Goal: Task Accomplishment & Management: Complete application form

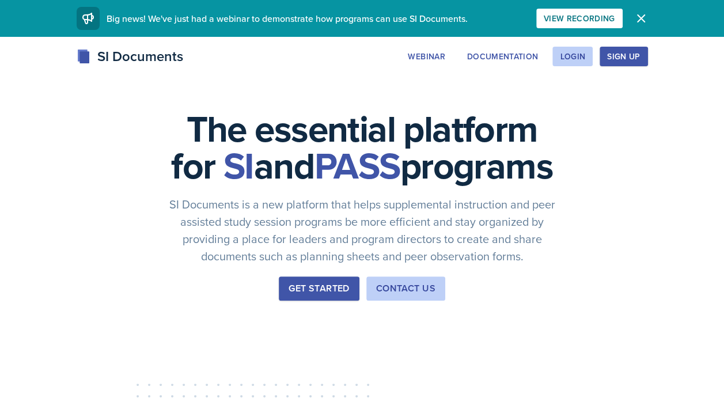
click at [573, 59] on div "Login" at bounding box center [572, 56] width 25 height 9
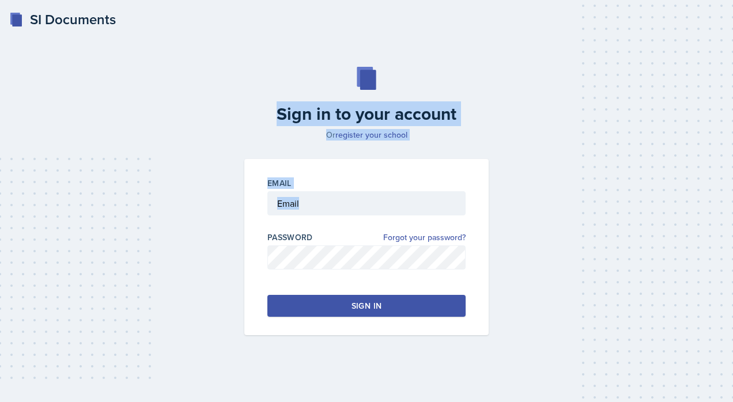
drag, startPoint x: 573, startPoint y: 59, endPoint x: 559, endPoint y: 249, distance: 191.2
click at [559, 249] on div "Sign in to your account Or register your school Email Password Forgot your pass…" at bounding box center [366, 201] width 705 height 342
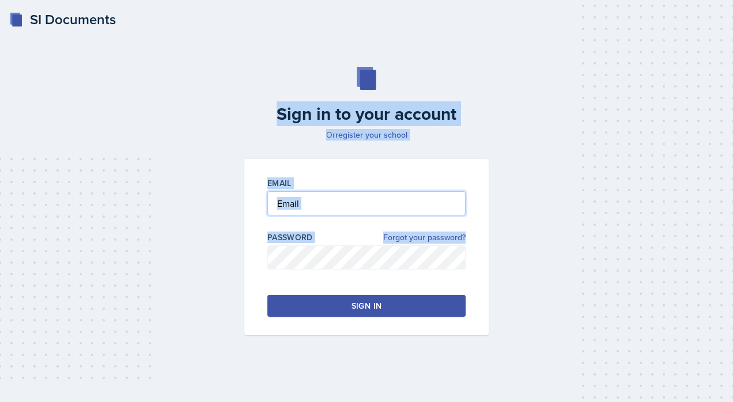
click at [429, 213] on input "email" at bounding box center [366, 203] width 198 height 24
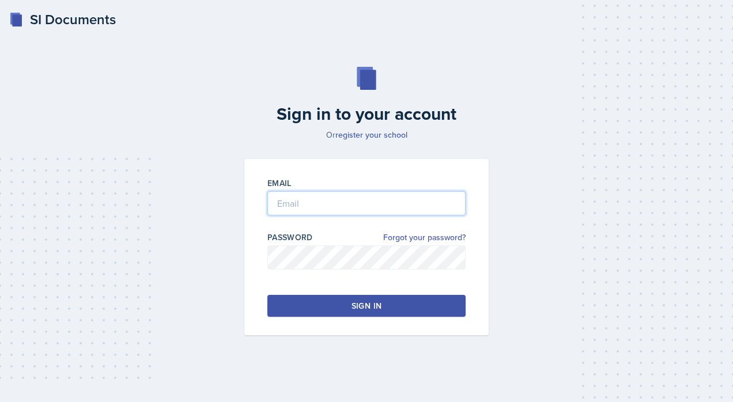
type input "[EMAIL_ADDRESS][DOMAIN_NAME]"
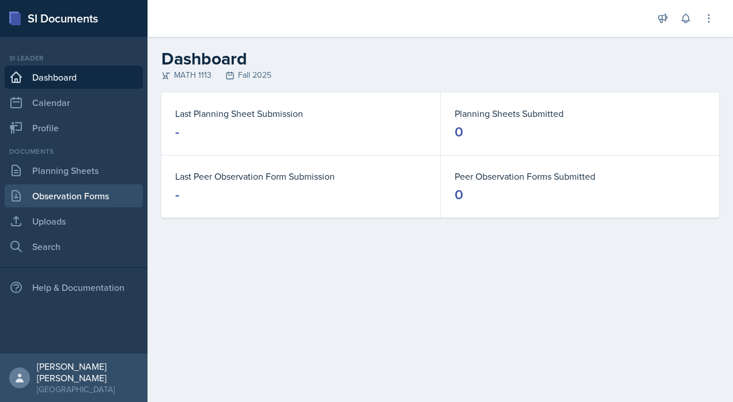
click at [124, 196] on link "Observation Forms" at bounding box center [74, 195] width 138 height 23
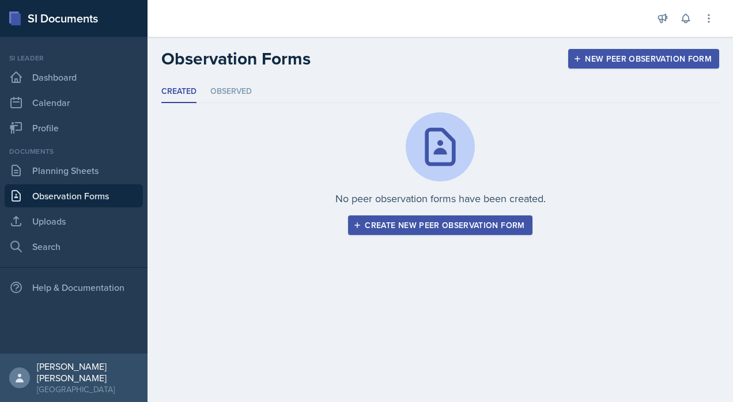
click at [215, 88] on li "Observed" at bounding box center [230, 92] width 41 height 22
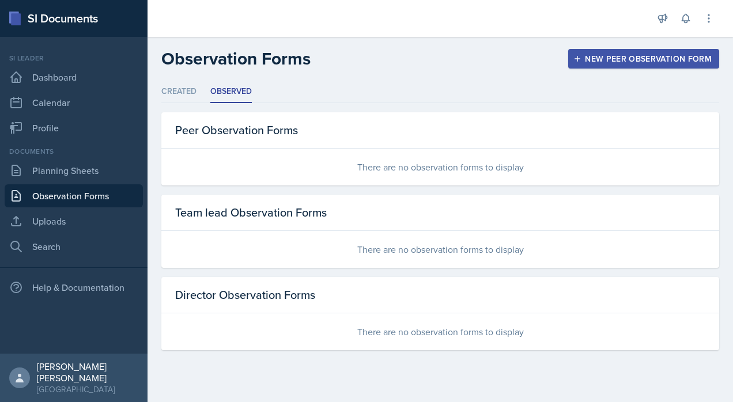
click at [177, 98] on li "Created" at bounding box center [178, 92] width 35 height 22
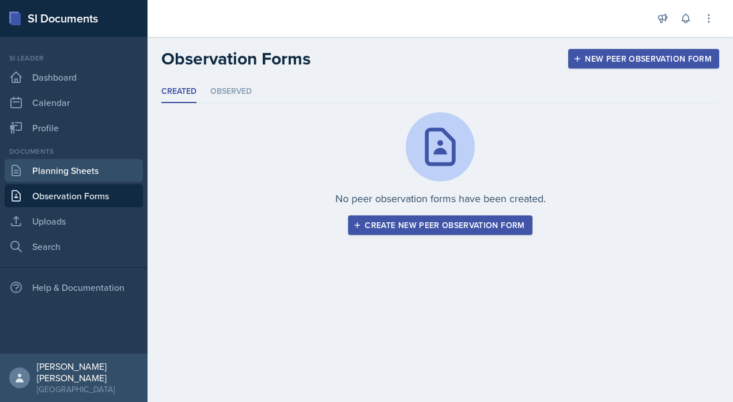
click at [73, 180] on link "Planning Sheets" at bounding box center [74, 170] width 138 height 23
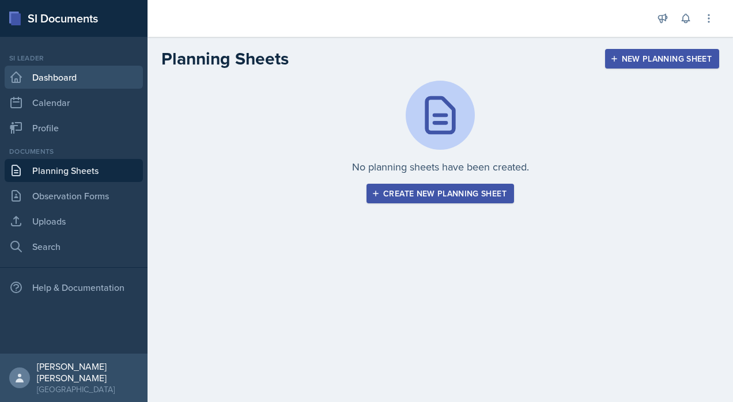
click at [58, 74] on link "Dashboard" at bounding box center [74, 77] width 138 height 23
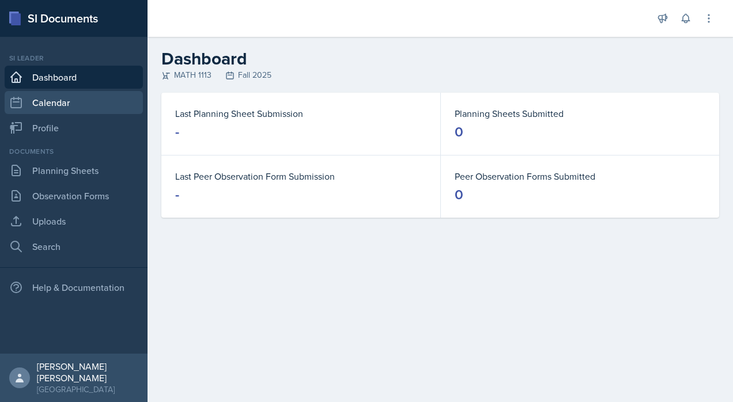
click at [52, 113] on link "Calendar" at bounding box center [74, 102] width 138 height 23
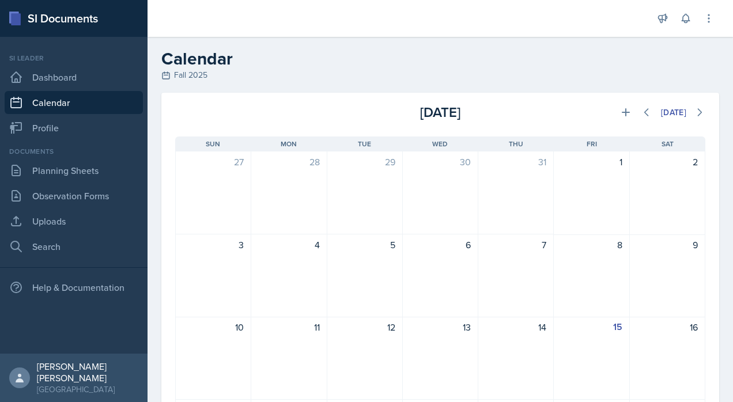
click at [91, 384] on div "[GEOGRAPHIC_DATA]" at bounding box center [87, 390] width 101 height 12
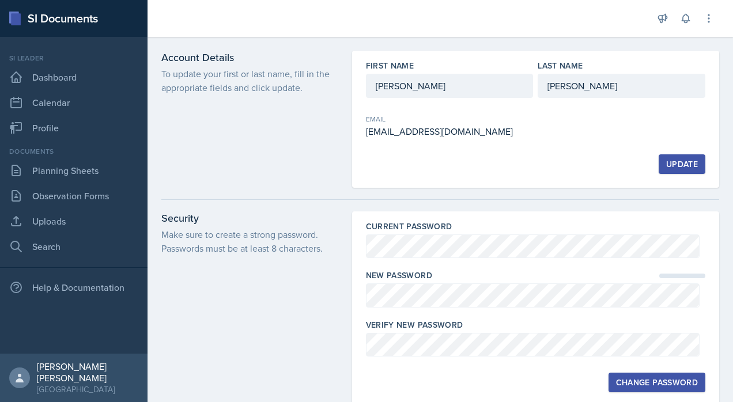
click at [291, 313] on div "Security Make sure to create a strong password. Passwords must be at least 8 ch…" at bounding box center [249, 308] width 177 height 195
click at [200, 232] on p "Make sure to create a strong password. Passwords must be at least 8 characters." at bounding box center [249, 242] width 177 height 28
click at [560, 367] on div "Current Password New Password Verify New Password Change Password" at bounding box center [535, 308] width 367 height 195
click at [115, 68] on link "Dashboard" at bounding box center [74, 77] width 138 height 23
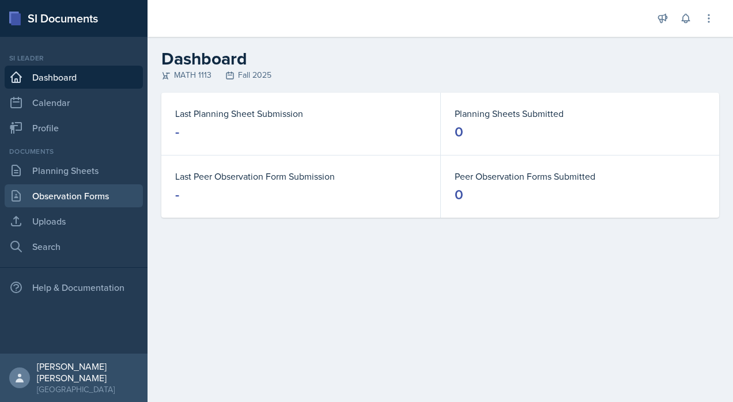
click at [104, 202] on link "Observation Forms" at bounding box center [74, 195] width 138 height 23
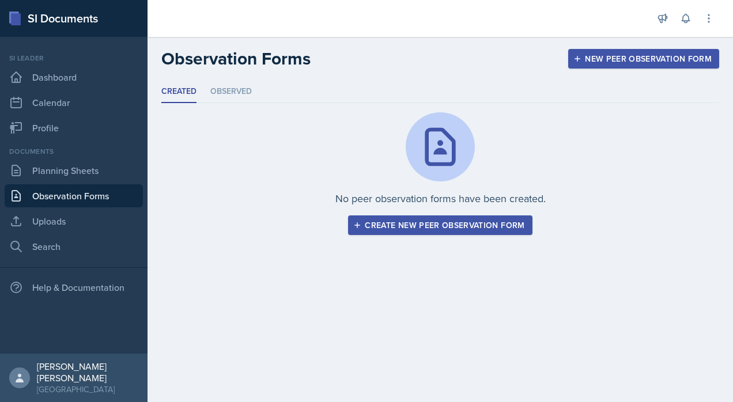
click at [469, 230] on button "Create new peer observation form" at bounding box center [440, 225] width 184 height 20
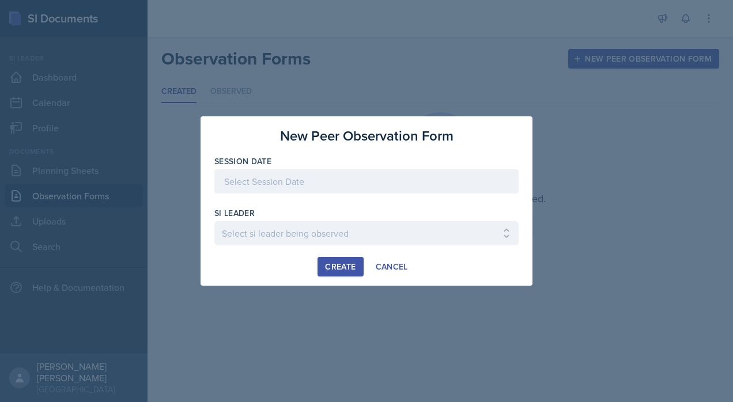
click at [418, 184] on div at bounding box center [366, 181] width 304 height 24
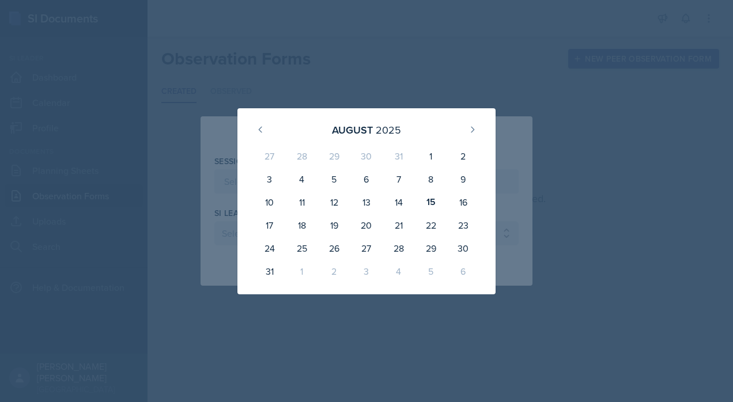
click at [643, 183] on div at bounding box center [366, 201] width 733 height 402
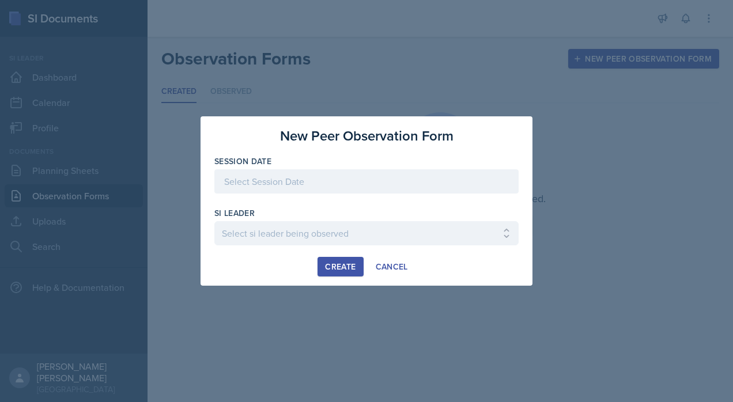
click at [587, 219] on div at bounding box center [366, 201] width 733 height 402
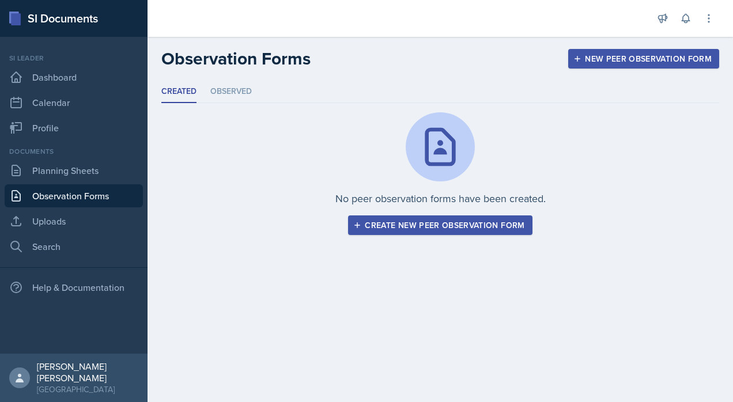
click at [502, 215] on button "Create new peer observation form" at bounding box center [440, 225] width 184 height 20
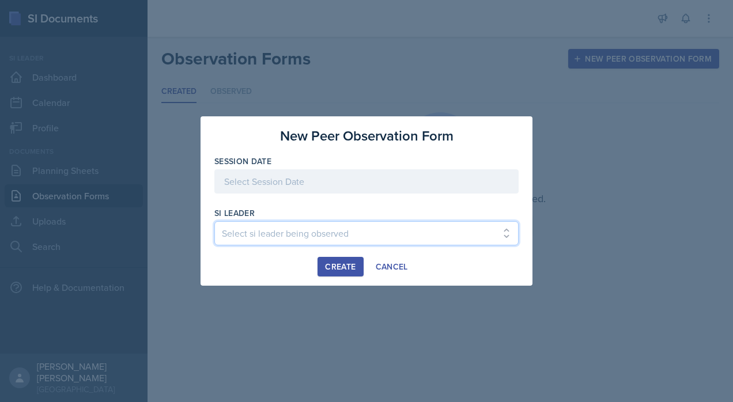
click at [493, 236] on select "Select si leader being observed [PERSON_NAME] / PSYC 2500 / 6 [PERSON_NAME] / P…" at bounding box center [366, 233] width 304 height 24
select select "972d4686-2474-4faa-b1f0-e480a96b9165"
click at [214, 221] on select "Select si leader being observed [PERSON_NAME] / PSYC 2500 / 6 [PERSON_NAME] / P…" at bounding box center [366, 233] width 304 height 24
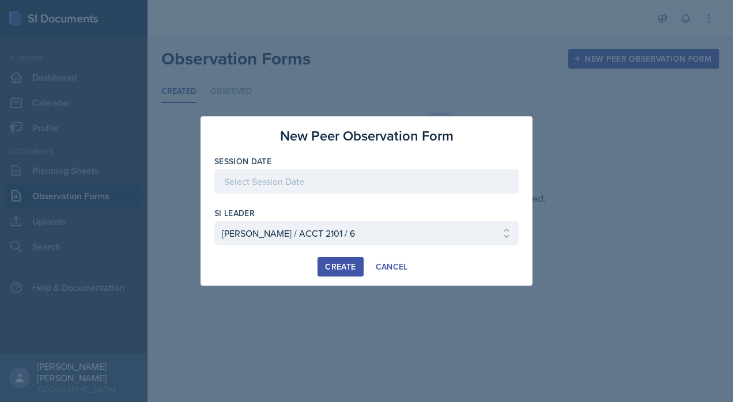
click at [399, 185] on div at bounding box center [366, 181] width 304 height 24
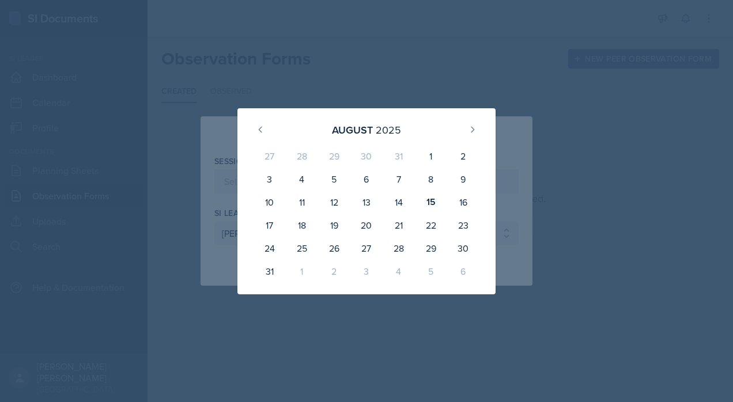
click at [565, 72] on div at bounding box center [366, 201] width 733 height 402
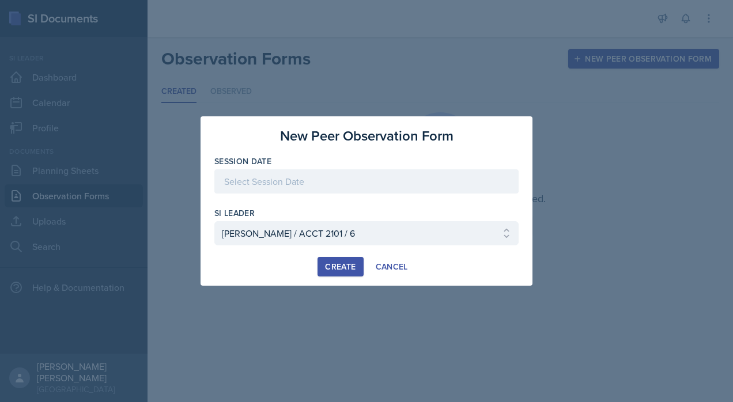
click at [401, 274] on button "Cancel" at bounding box center [391, 267] width 47 height 20
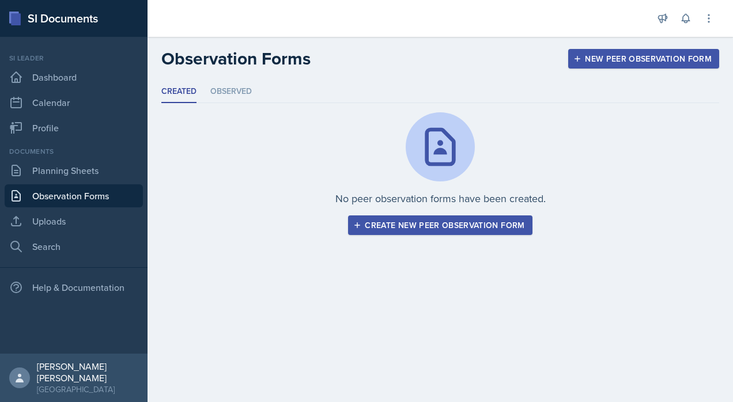
click at [666, 59] on div "New Peer Observation Form" at bounding box center [643, 58] width 136 height 9
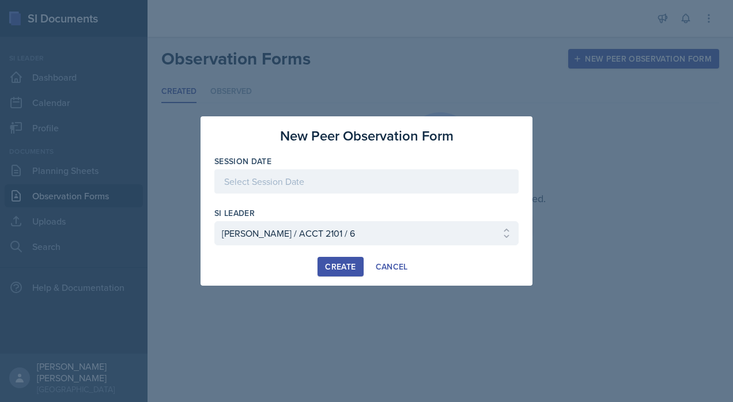
click at [529, 94] on div at bounding box center [366, 201] width 733 height 402
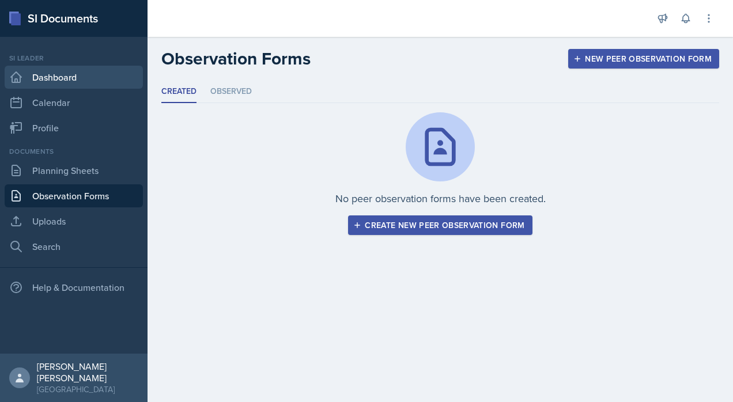
click at [81, 67] on link "Dashboard" at bounding box center [74, 77] width 138 height 23
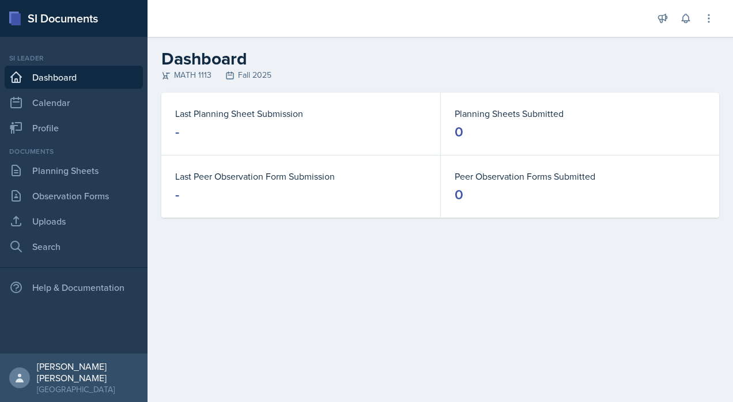
click at [99, 85] on link "Dashboard" at bounding box center [74, 77] width 138 height 23
click at [326, 113] on dt "Last Planning Sheet Submission" at bounding box center [300, 114] width 251 height 14
click at [253, 177] on dt "Last Peer Observation Form Submission" at bounding box center [300, 176] width 251 height 14
click at [491, 180] on dt "Peer Observation Forms Submitted" at bounding box center [579, 176] width 251 height 14
click at [527, 118] on dt "Planning Sheets Submitted" at bounding box center [579, 114] width 251 height 14
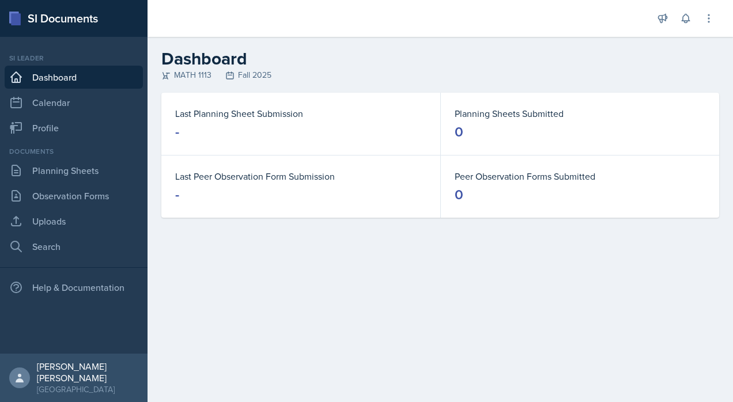
click at [98, 107] on link "Calendar" at bounding box center [74, 102] width 138 height 23
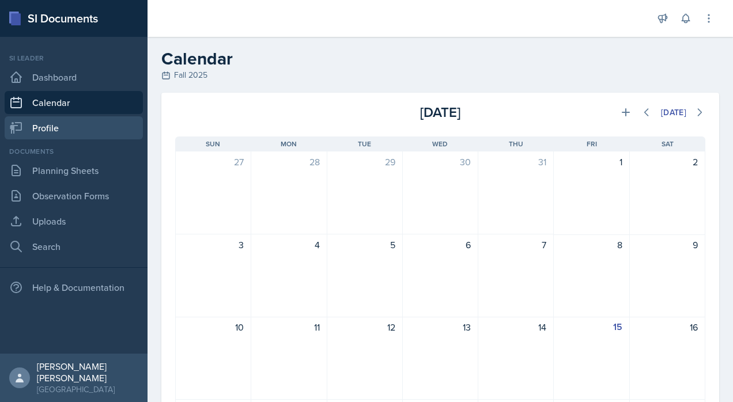
click at [91, 121] on link "Profile" at bounding box center [74, 127] width 138 height 23
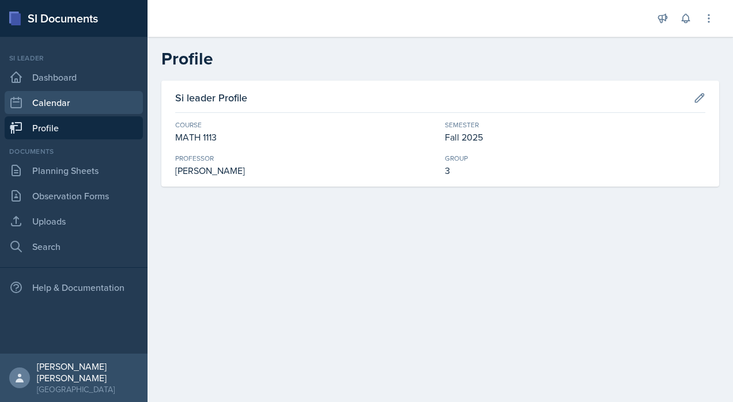
click at [116, 113] on link "Calendar" at bounding box center [74, 102] width 138 height 23
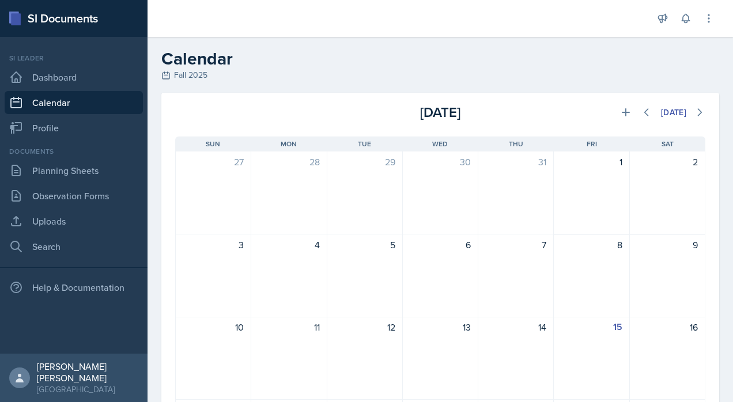
click at [92, 197] on link "Observation Forms" at bounding box center [74, 195] width 138 height 23
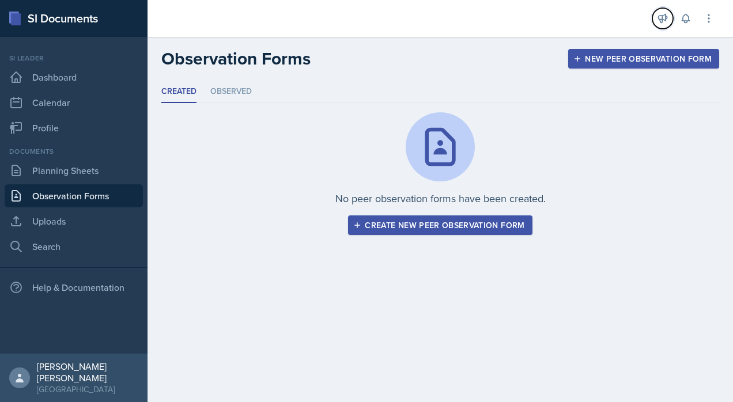
click at [669, 20] on button at bounding box center [662, 18] width 21 height 21
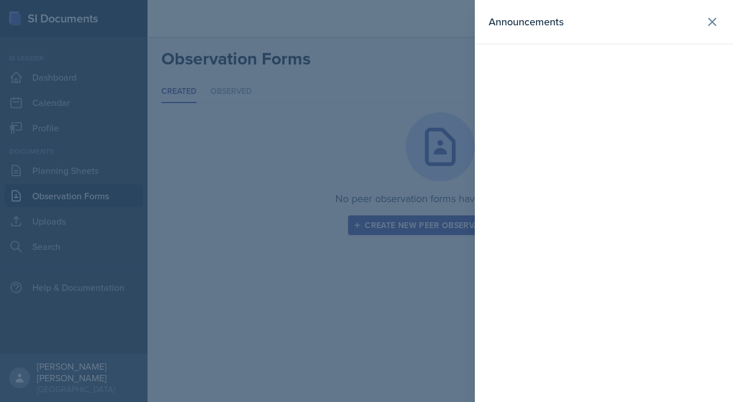
click at [718, 18] on icon at bounding box center [712, 22] width 14 height 14
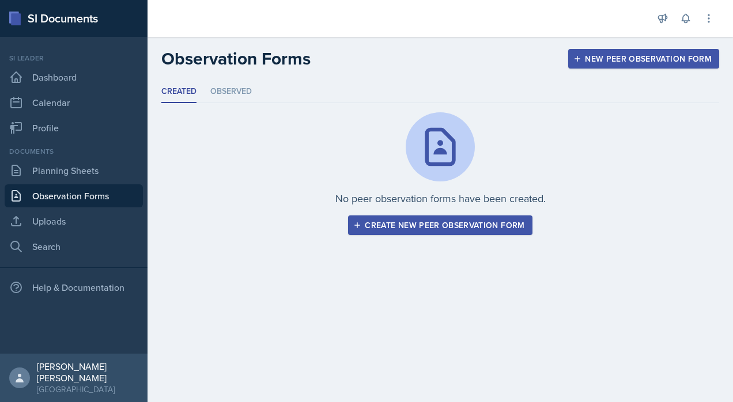
click at [114, 395] on link "[PERSON_NAME] [PERSON_NAME] [GEOGRAPHIC_DATA]" at bounding box center [73, 378] width 147 height 48
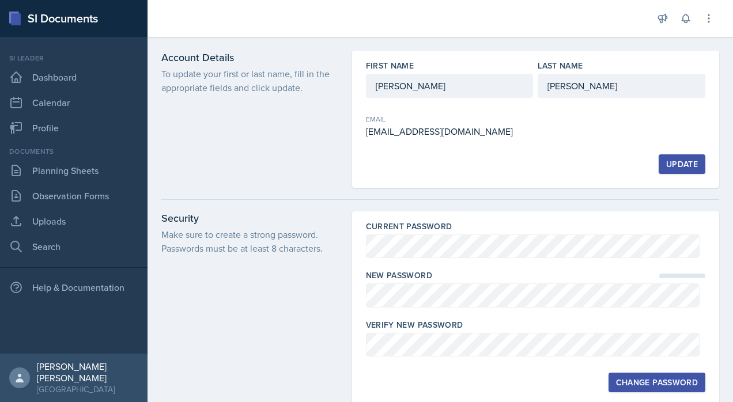
click at [105, 198] on link "Observation Forms" at bounding box center [74, 195] width 138 height 23
